Goal: Navigation & Orientation: Find specific page/section

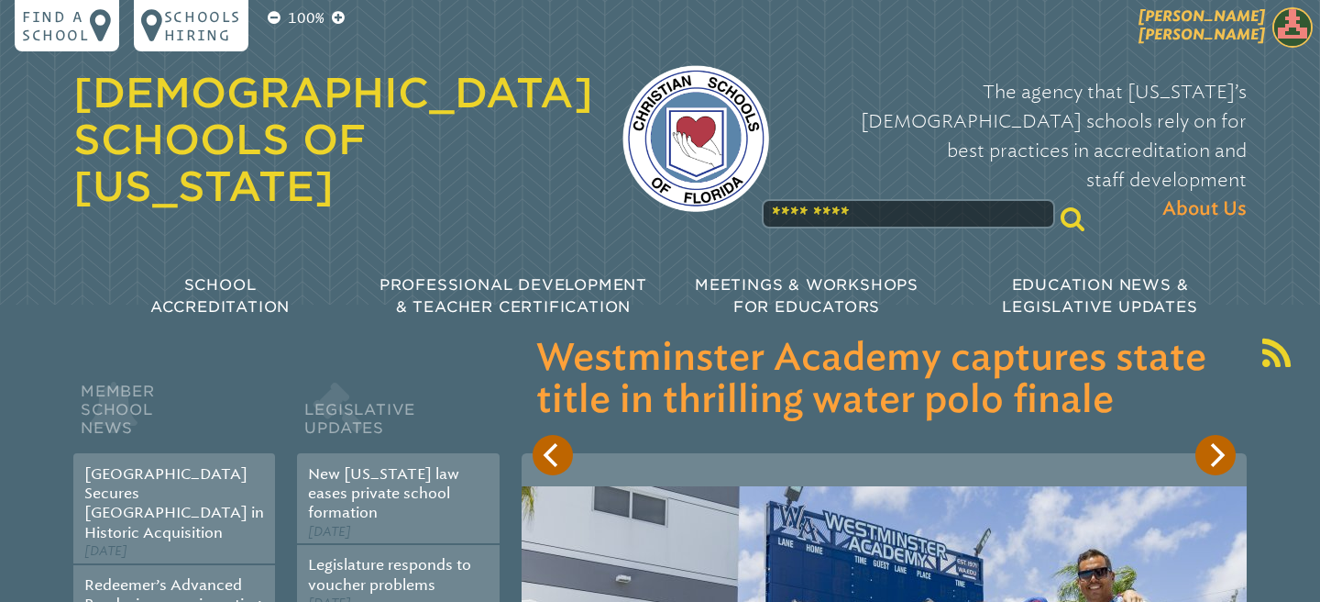
click at [1275, 24] on img at bounding box center [1293, 27] width 40 height 40
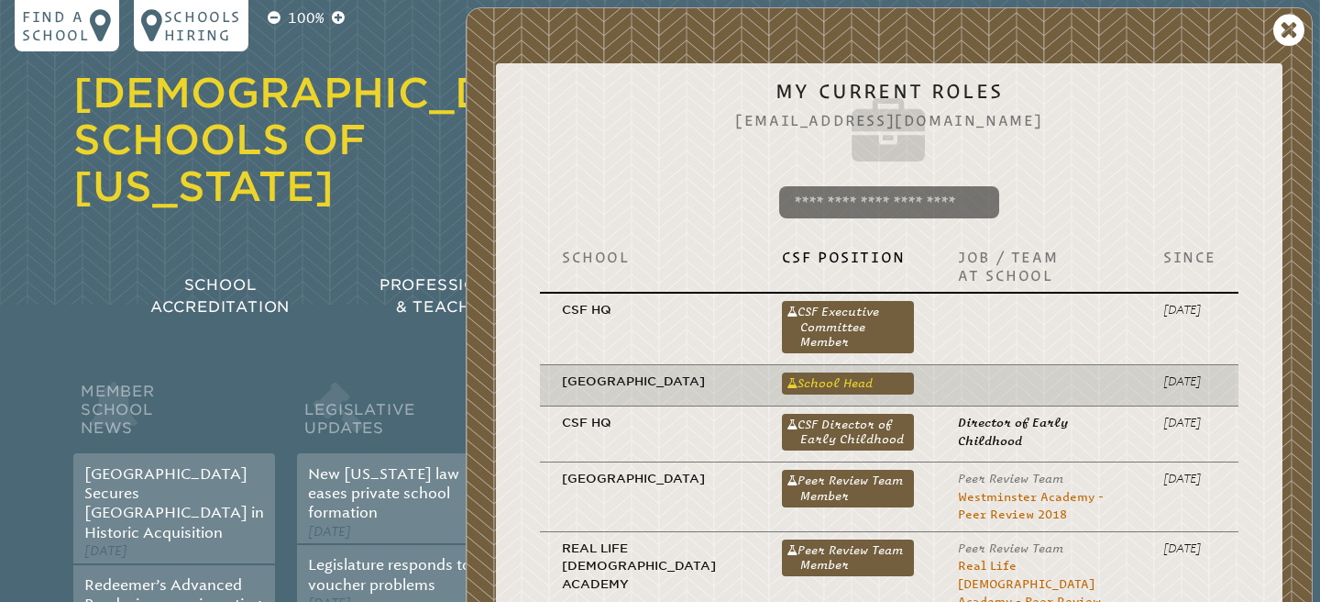
click at [867, 383] on link "School Head" at bounding box center [848, 383] width 133 height 22
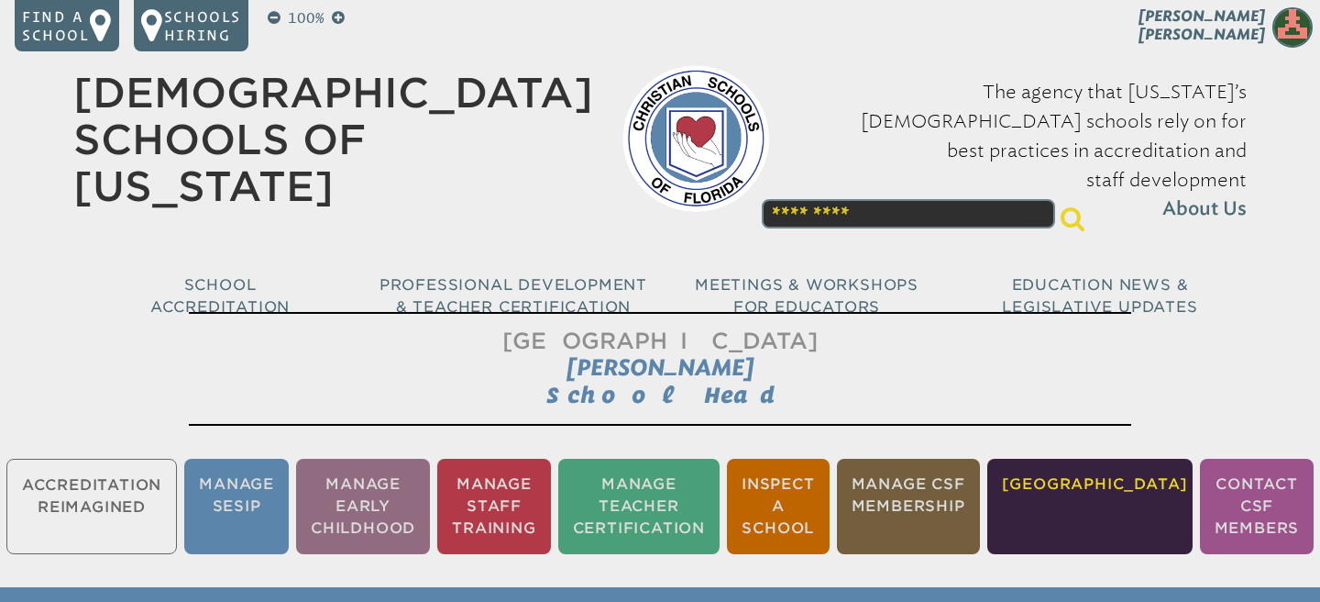
click at [1099, 500] on li "[GEOGRAPHIC_DATA]" at bounding box center [1090, 505] width 205 height 95
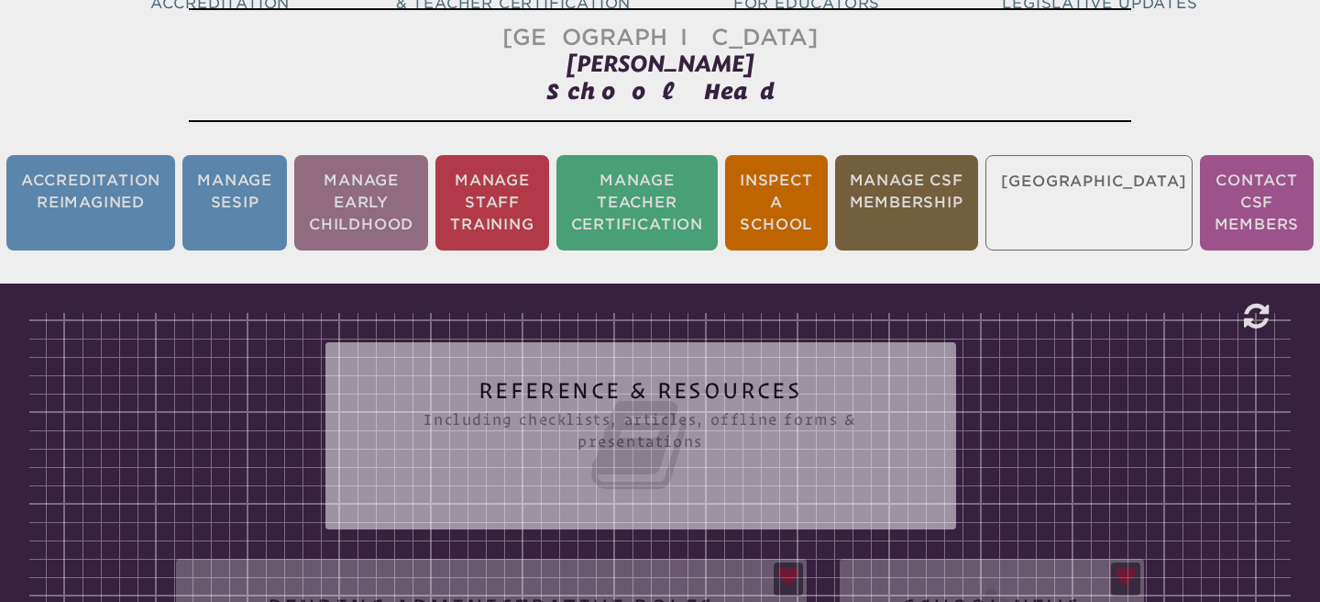
scroll to position [304, 0]
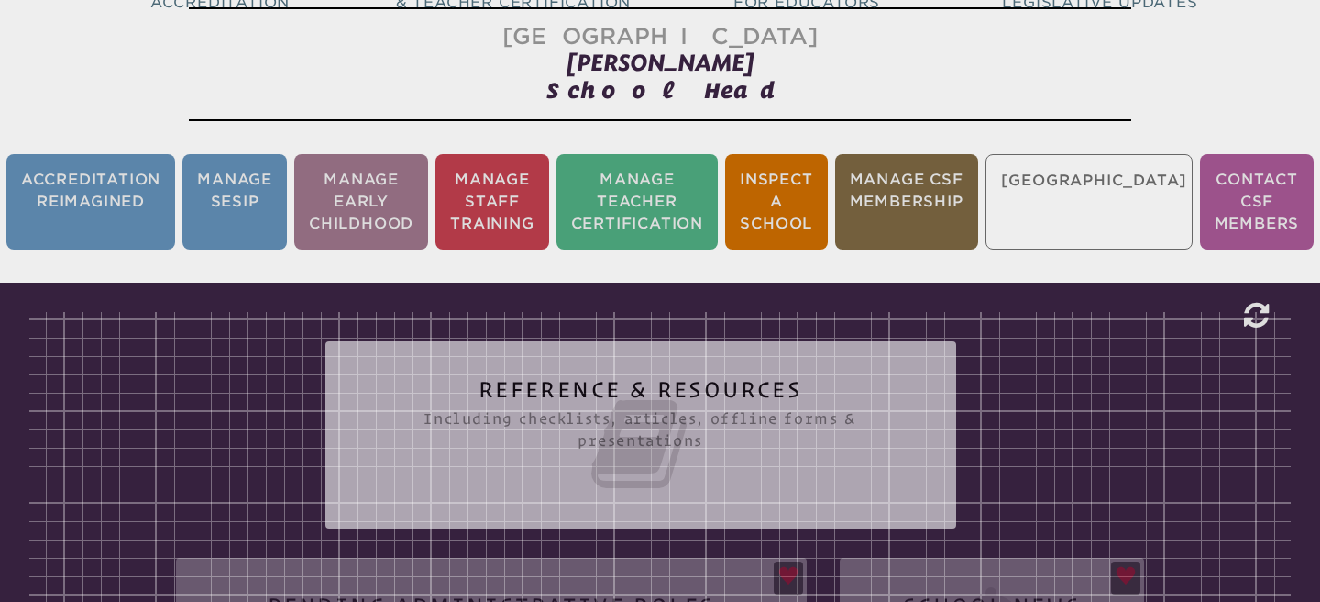
click at [690, 464] on icon at bounding box center [640, 443] width 557 height 103
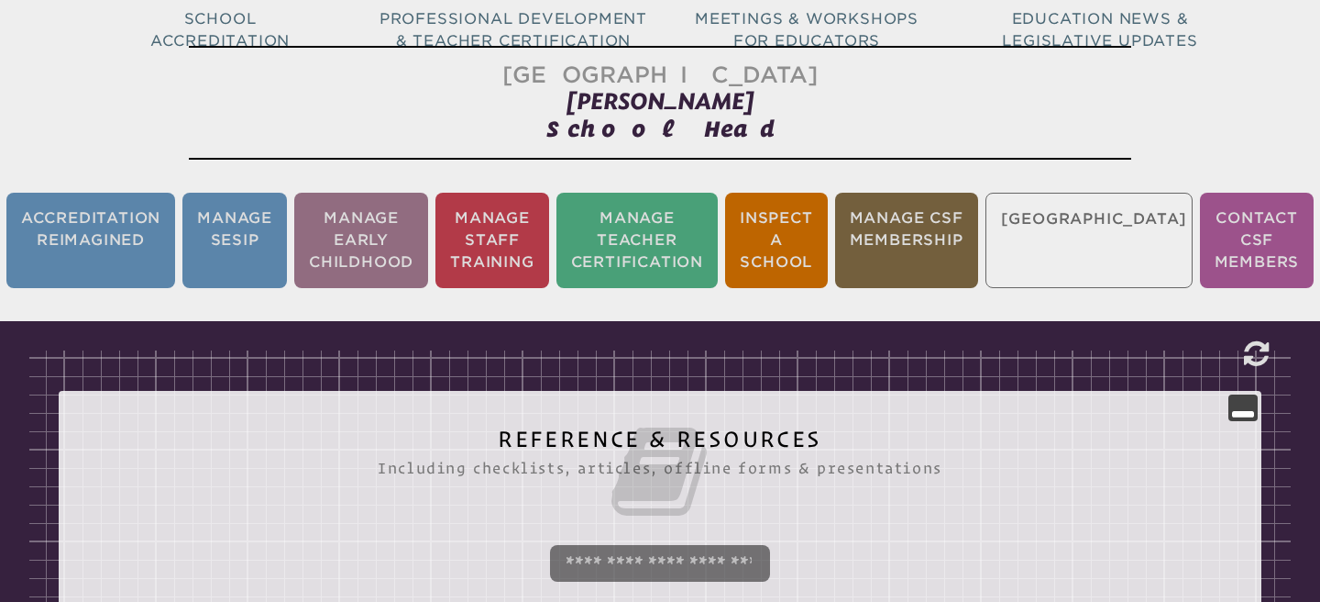
scroll to position [262, 0]
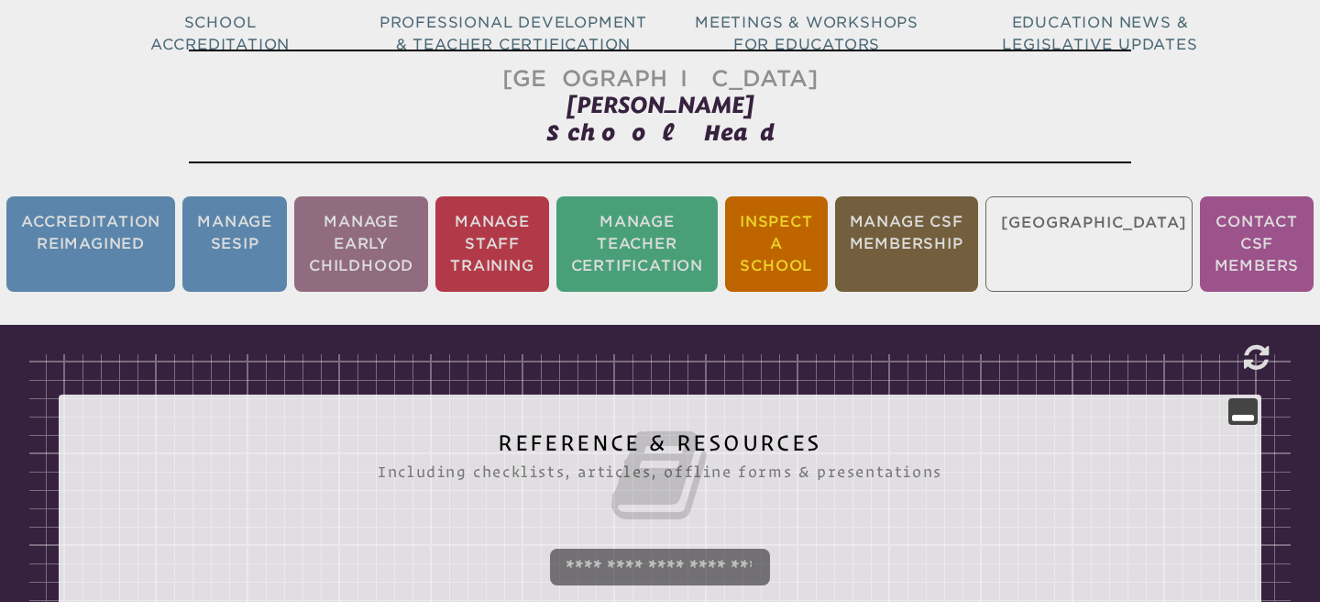
click at [828, 270] on li "Inspect a School" at bounding box center [776, 243] width 103 height 95
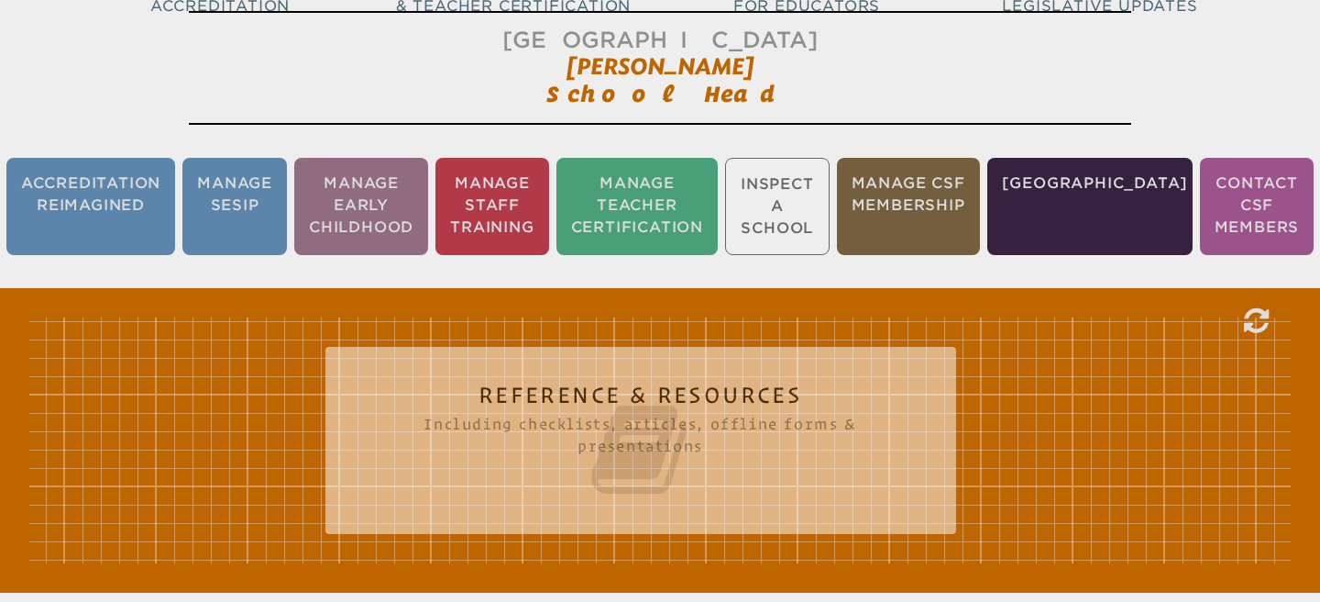
scroll to position [304, 0]
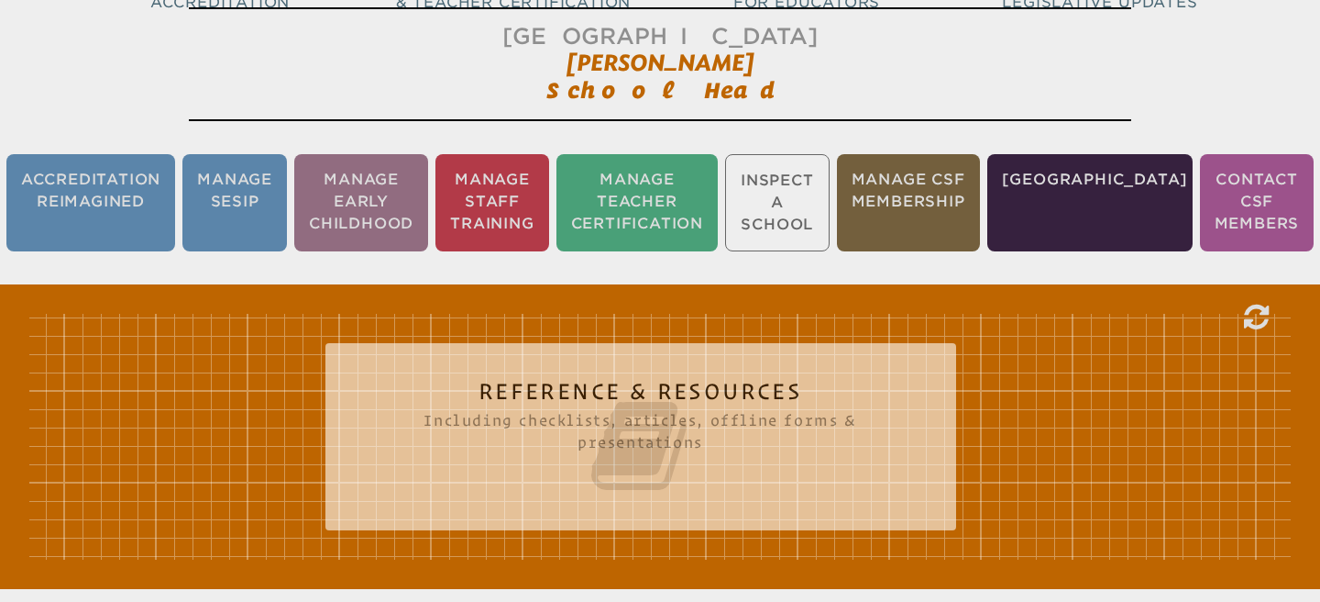
click at [835, 395] on icon at bounding box center [640, 445] width 557 height 103
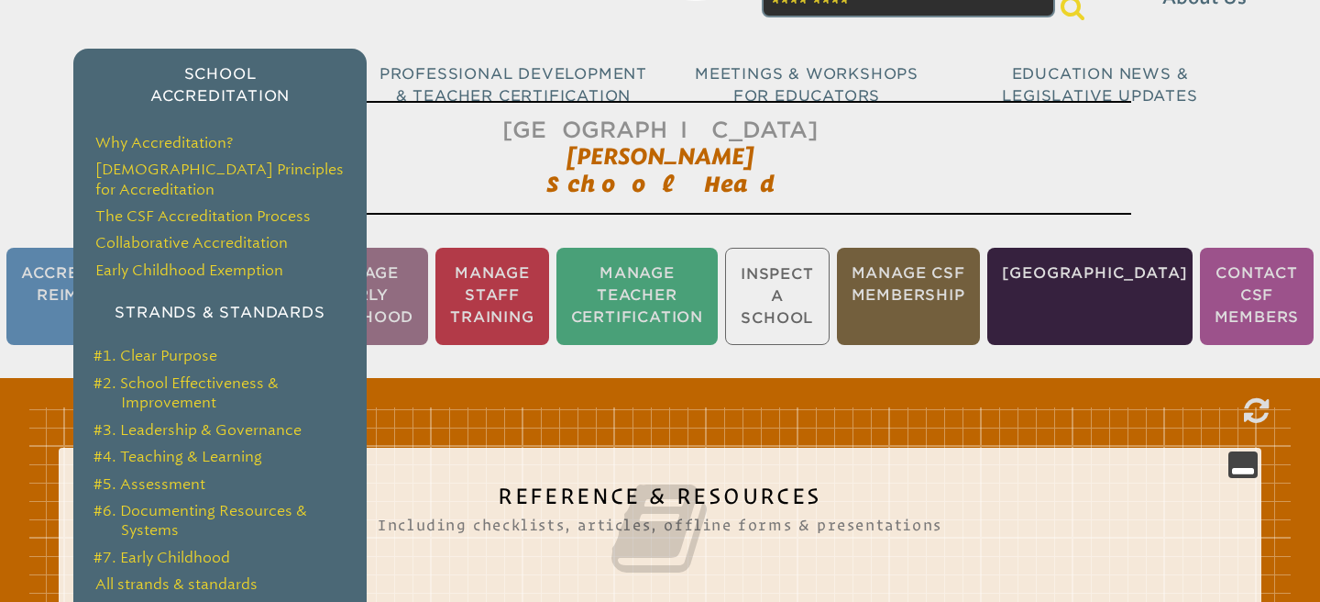
scroll to position [220, 0]
